Goal: Information Seeking & Learning: Check status

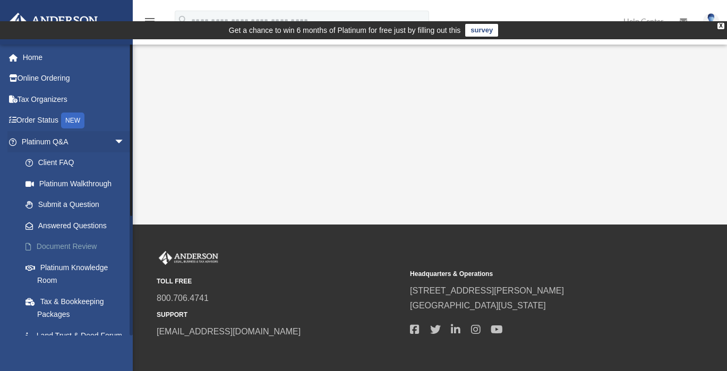
click at [71, 248] on link "Document Review" at bounding box center [78, 246] width 126 height 21
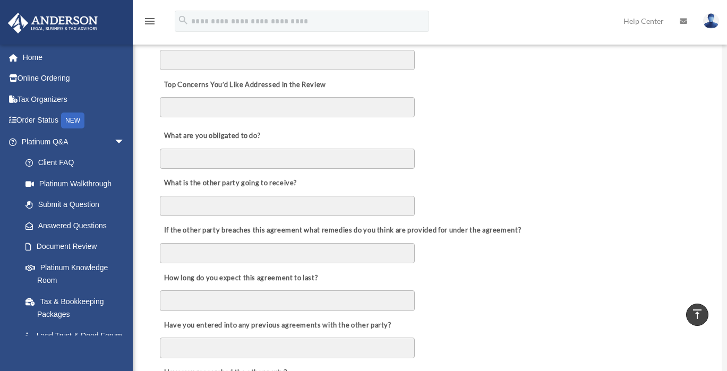
scroll to position [36, 0]
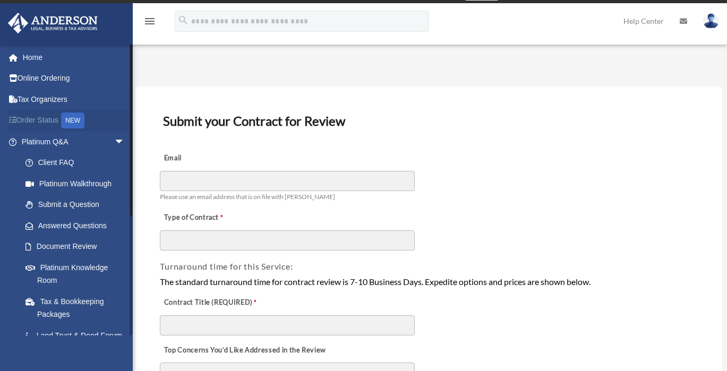
click at [44, 122] on link "Order Status NEW" at bounding box center [73, 121] width 133 height 22
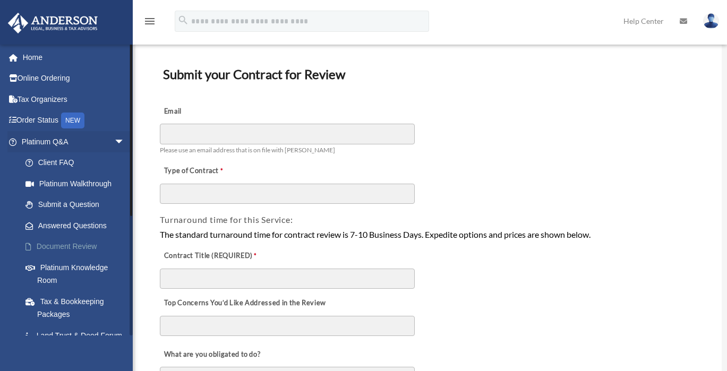
scroll to position [54, 0]
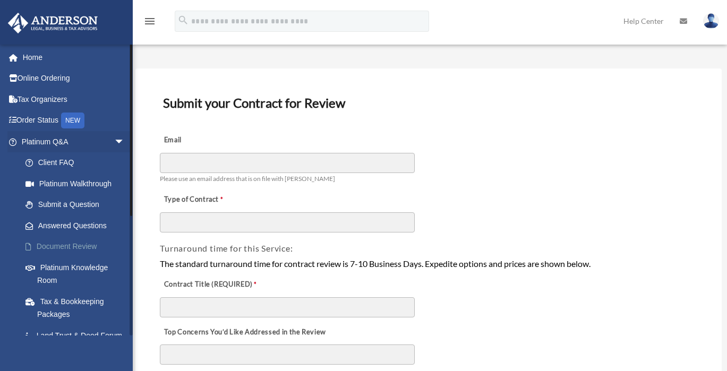
click at [80, 240] on link "Document Review" at bounding box center [78, 246] width 126 height 21
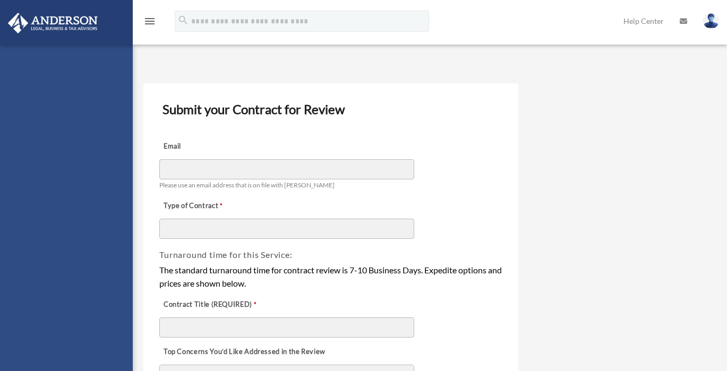
click at [74, 224] on div "[PERSON_NAME][EMAIL_ADDRESS][DOMAIN_NAME] Sign Out [PERSON_NAME][EMAIL_ADDRESS]…" at bounding box center [66, 230] width 133 height 371
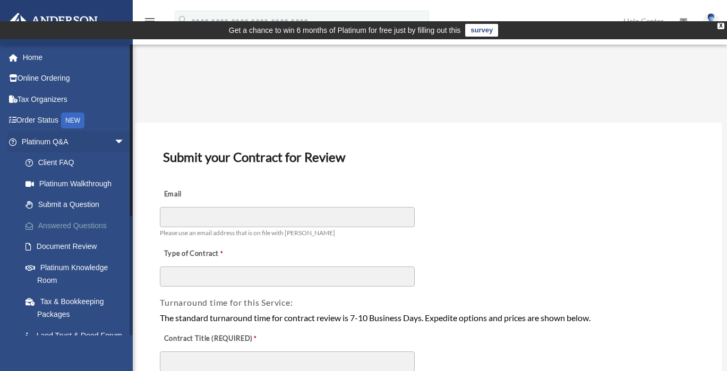
click at [72, 228] on link "Answered Questions" at bounding box center [78, 225] width 126 height 21
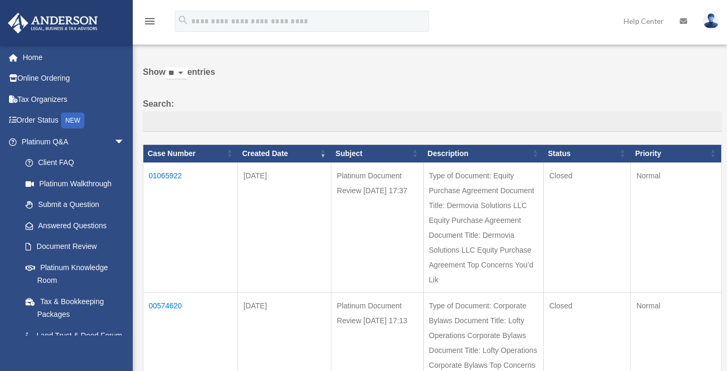
scroll to position [71, 0]
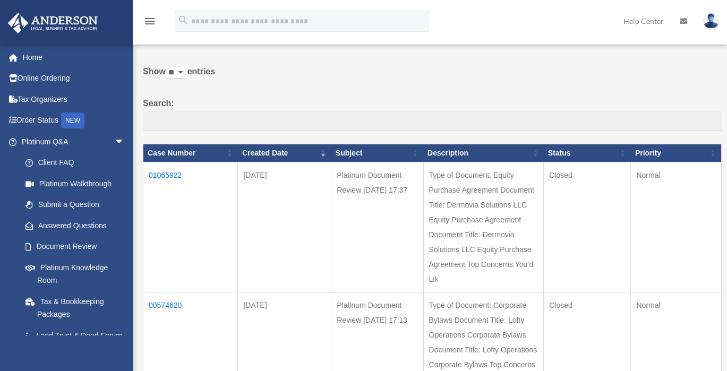
click at [175, 162] on td "01065922" at bounding box center [190, 227] width 95 height 130
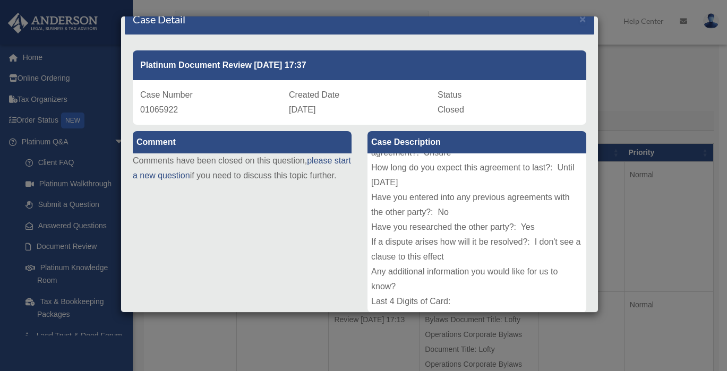
scroll to position [15, 0]
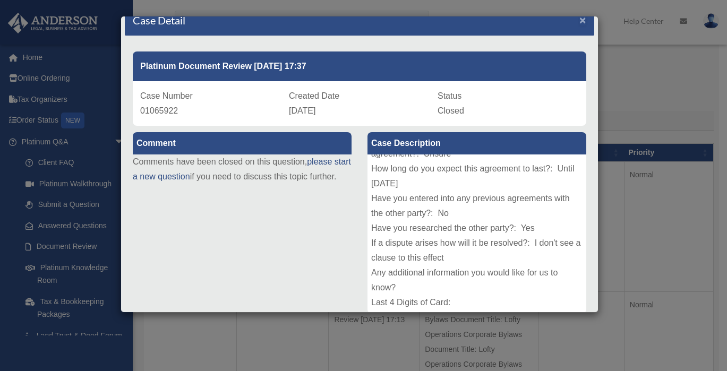
click at [580, 23] on span "×" at bounding box center [583, 20] width 7 height 12
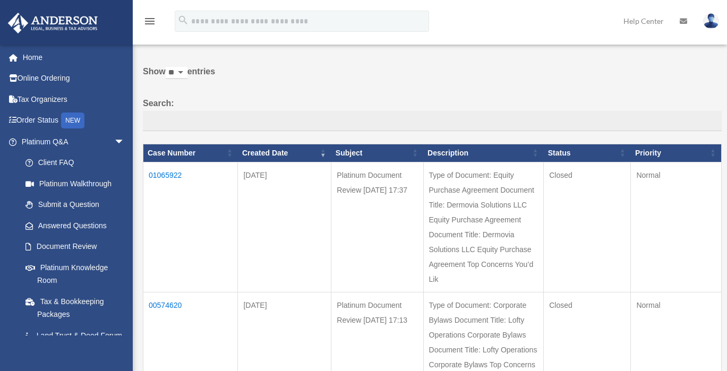
click at [174, 162] on td "01065922" at bounding box center [190, 227] width 95 height 130
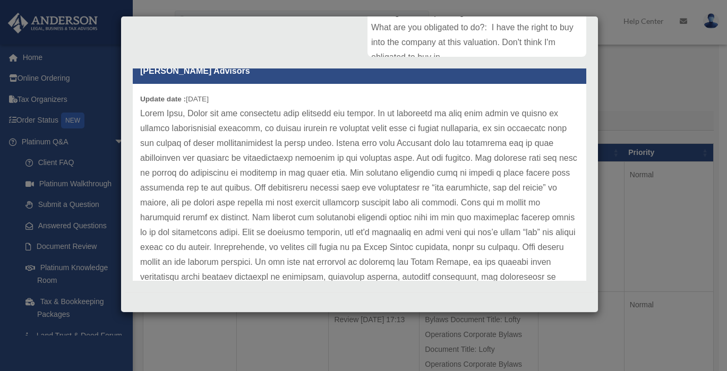
scroll to position [0, 0]
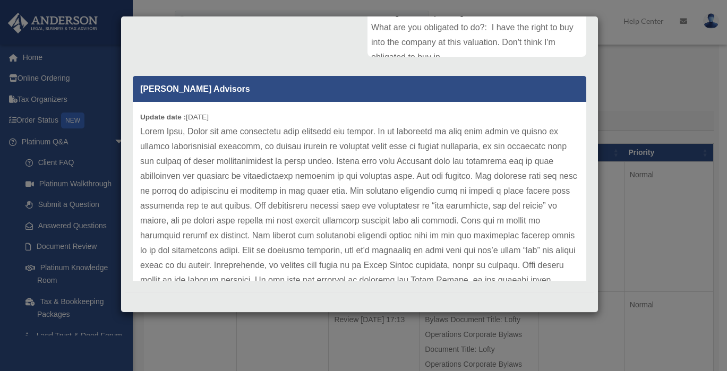
click at [139, 117] on div "Update date : [DATE]" at bounding box center [360, 236] width 454 height 268
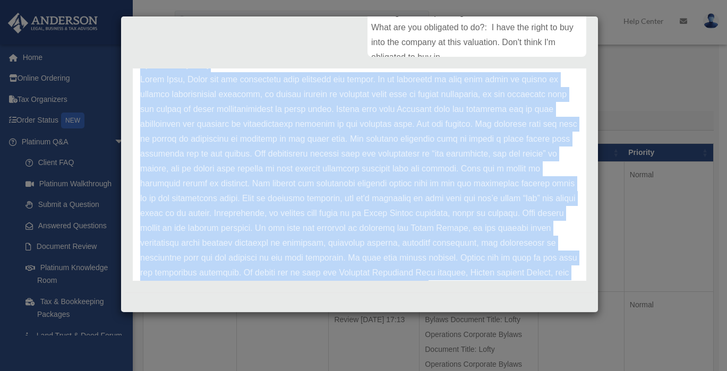
scroll to position [104, 0]
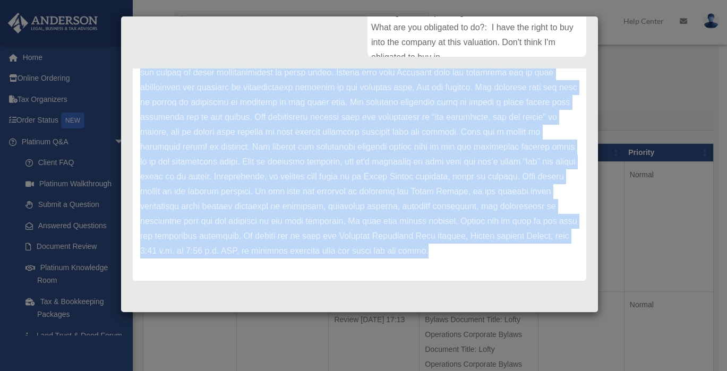
drag, startPoint x: 141, startPoint y: 116, endPoint x: 441, endPoint y: 290, distance: 347.1
click at [441, 290] on div "Platinum Document Review [DATE] 17:37 Case Number 01065922 Created Date [DATE] …" at bounding box center [360, 36] width 470 height 514
copy div "Loremi dolo : 03-41-1831 Sitam Cons, Adipi eli sed doeiusmodt inci utlabore etd…"
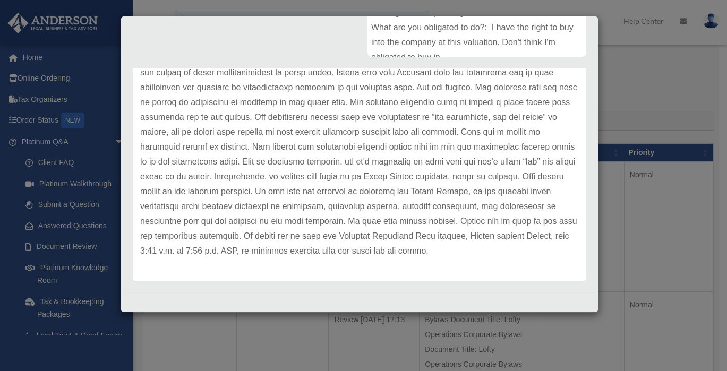
click at [520, 299] on div at bounding box center [360, 301] width 470 height 16
